Goal: Information Seeking & Learning: Check status

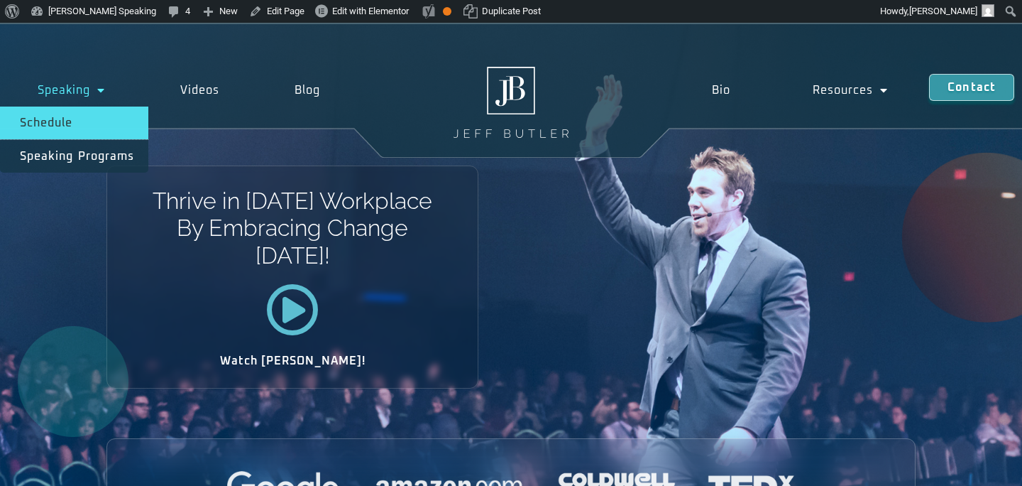
click at [79, 122] on link "Schedule" at bounding box center [74, 123] width 148 height 33
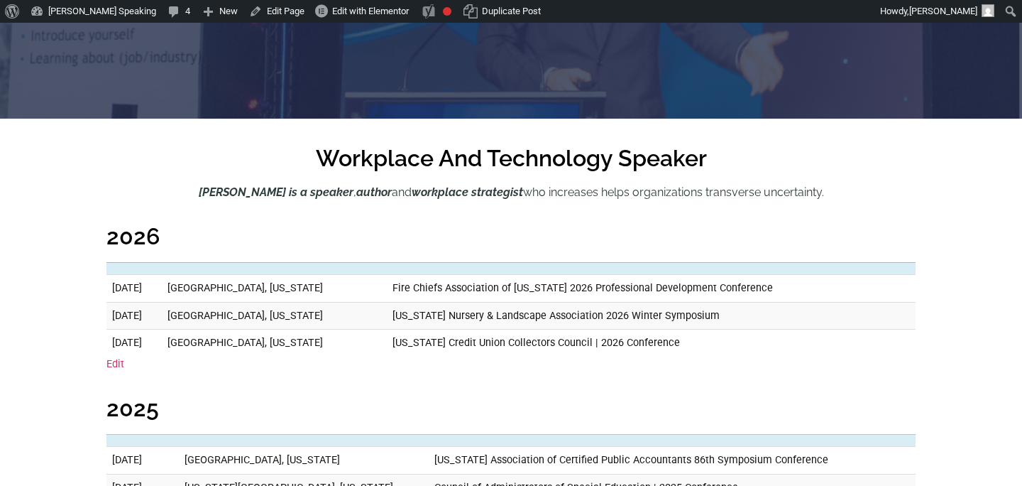
scroll to position [346, 0]
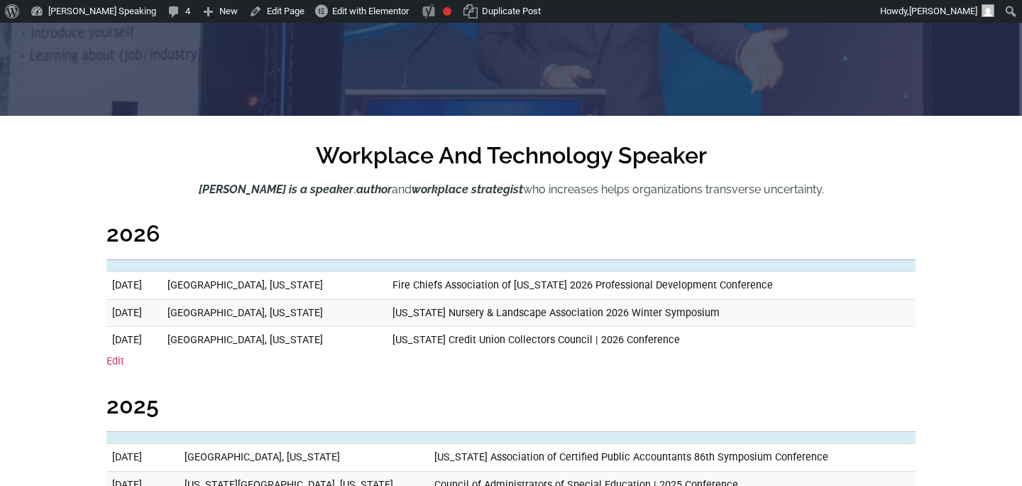
click at [556, 300] on td "[US_STATE] Nursery & Landscape Association 2026 Winter Symposium" at bounding box center [651, 313] width 529 height 28
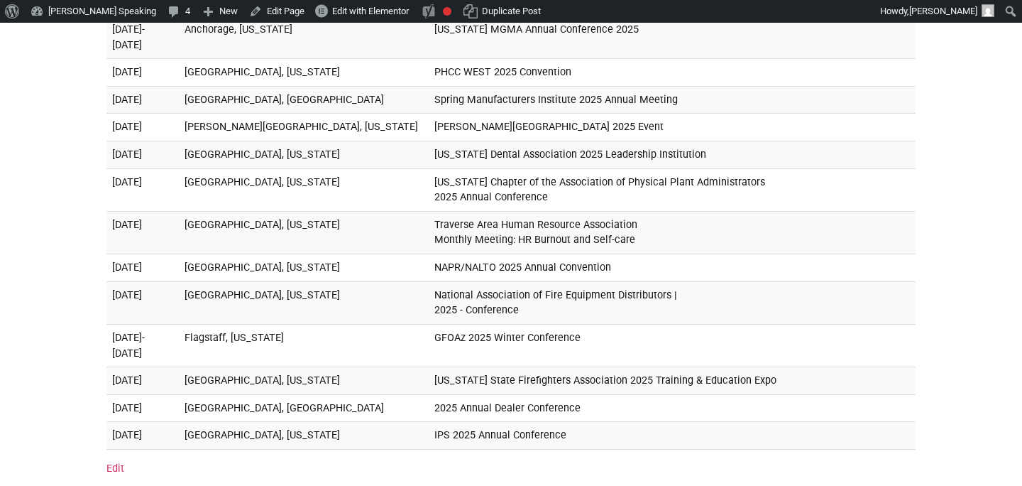
scroll to position [1810, 0]
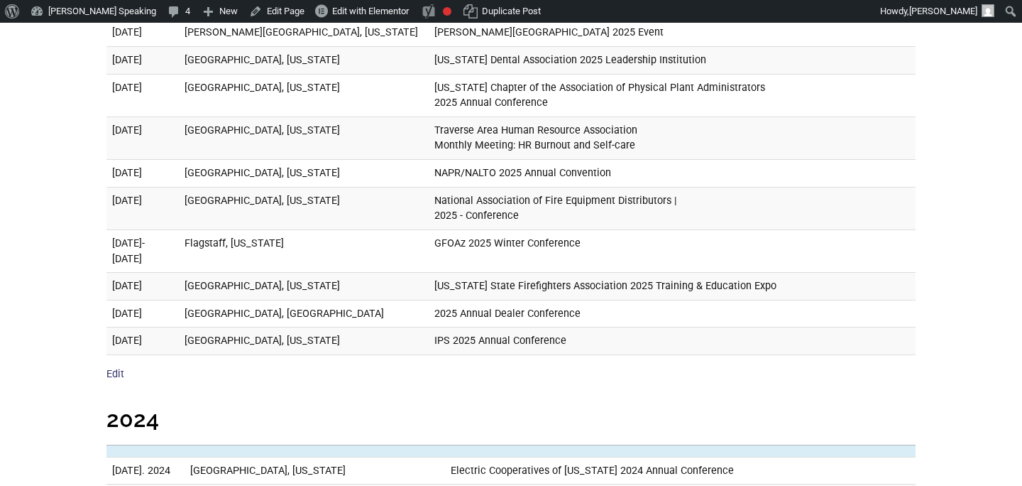
click at [114, 368] on link "Edit" at bounding box center [116, 374] width 18 height 12
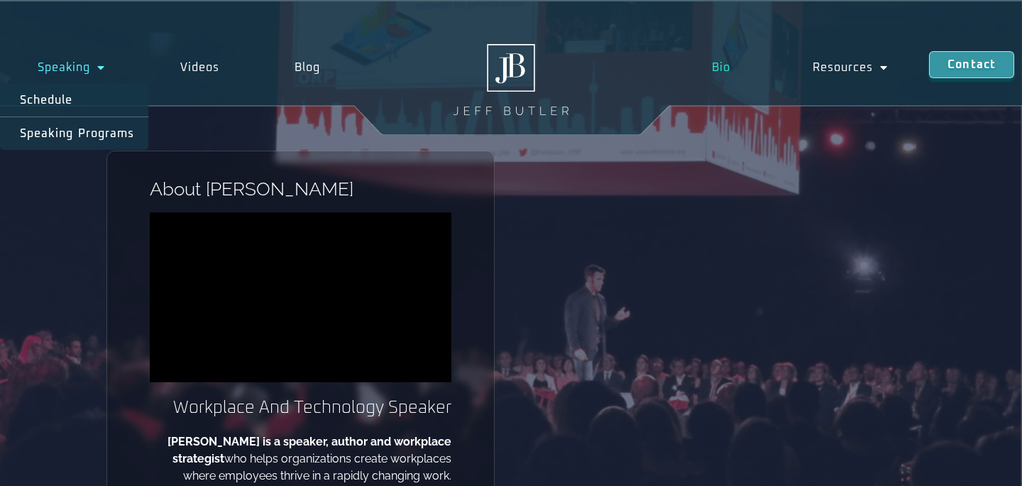
click at [87, 72] on link "Speaking" at bounding box center [71, 67] width 143 height 33
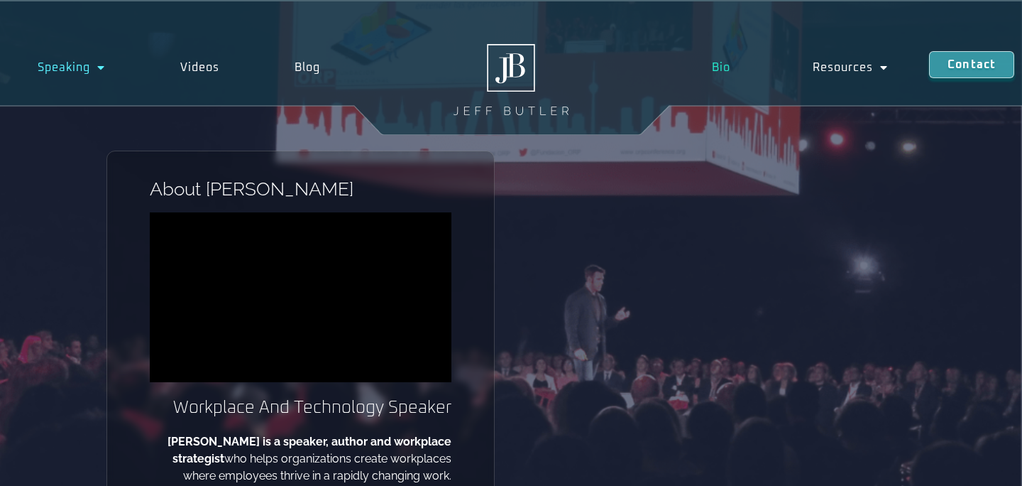
click at [97, 71] on span "Menu" at bounding box center [97, 68] width 15 height 26
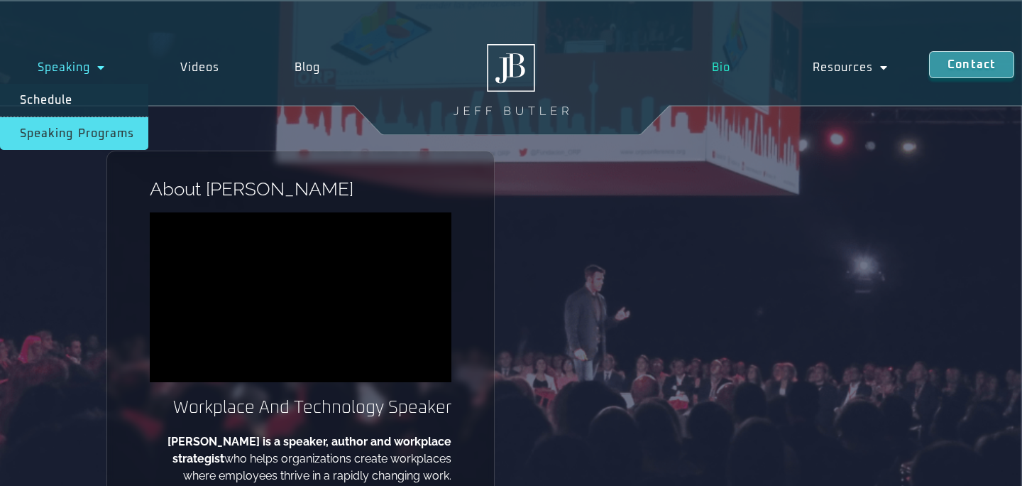
click at [86, 128] on link "Speaking Programs" at bounding box center [74, 133] width 148 height 33
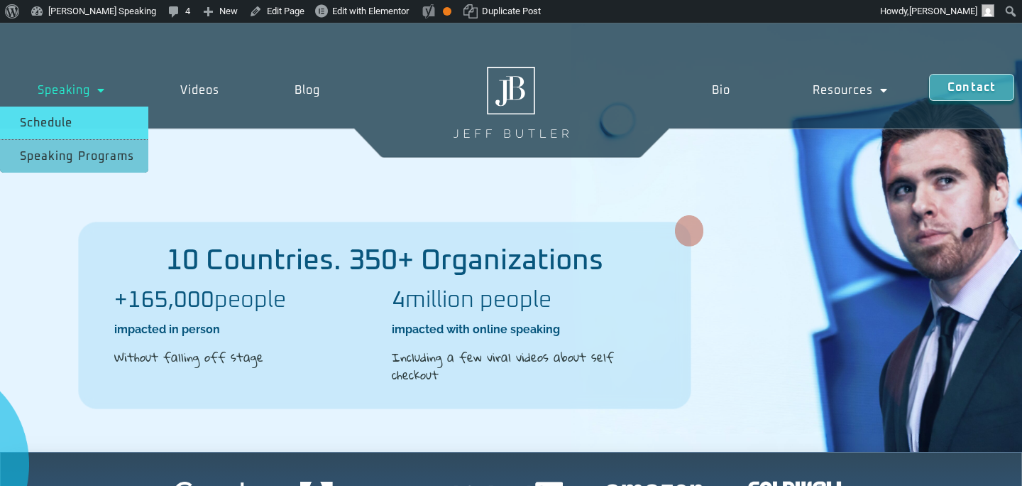
click at [76, 126] on link "Schedule" at bounding box center [74, 123] width 148 height 33
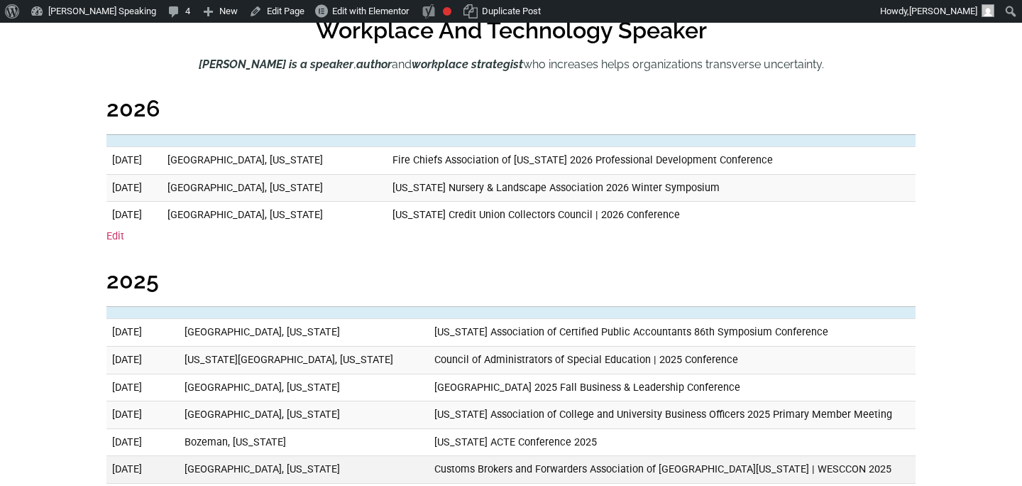
scroll to position [466, 0]
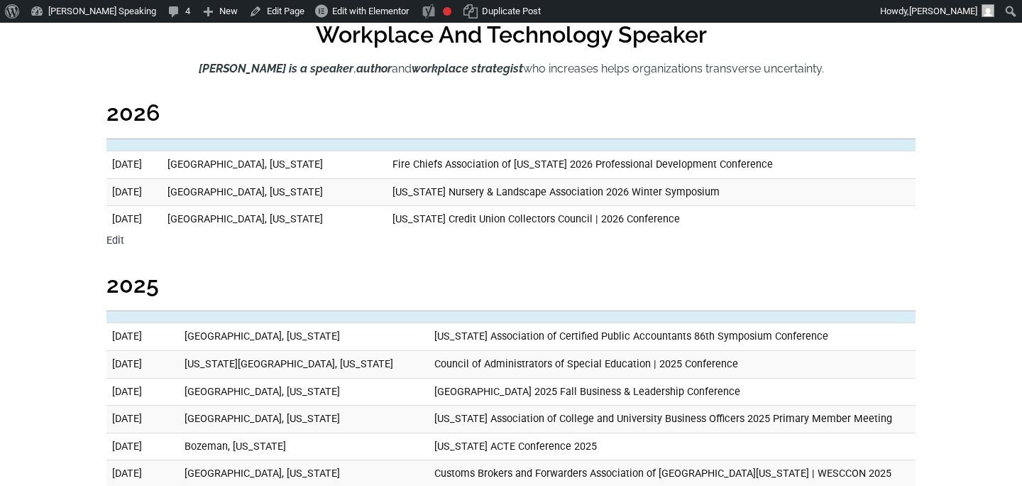
click at [119, 236] on link "Edit" at bounding box center [116, 240] width 18 height 12
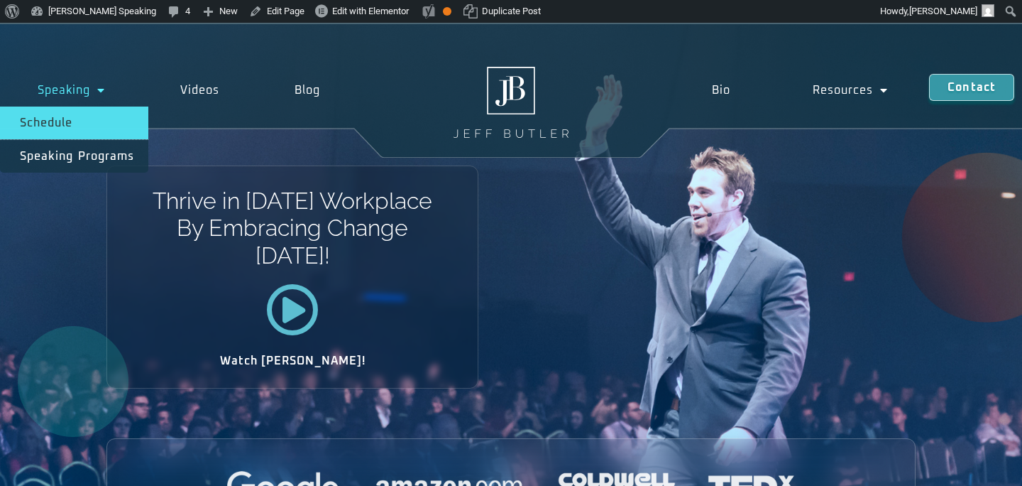
click at [92, 131] on link "Schedule" at bounding box center [74, 123] width 148 height 33
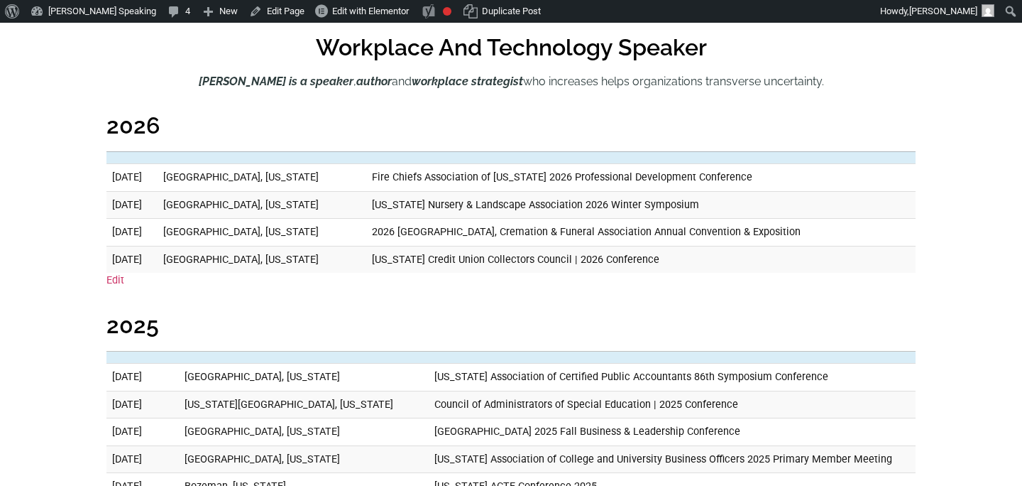
scroll to position [462, 0]
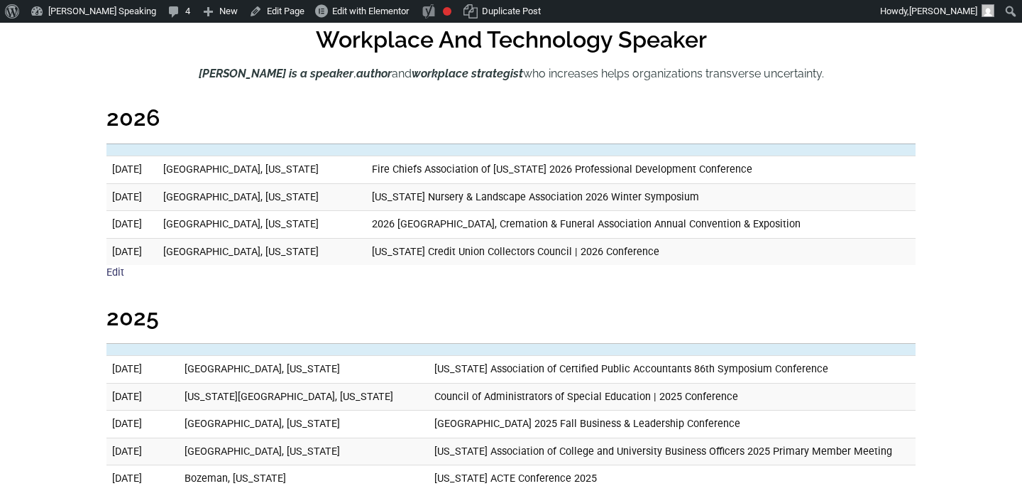
click at [109, 277] on link "Edit" at bounding box center [116, 272] width 18 height 12
